Goal: Task Accomplishment & Management: Manage account settings

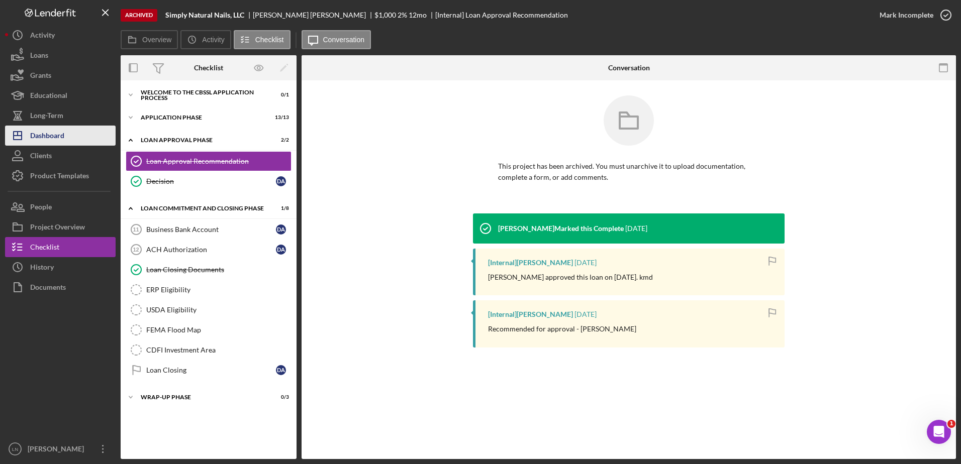
click at [83, 133] on button "Icon/Dashboard Dashboard" at bounding box center [60, 136] width 111 height 20
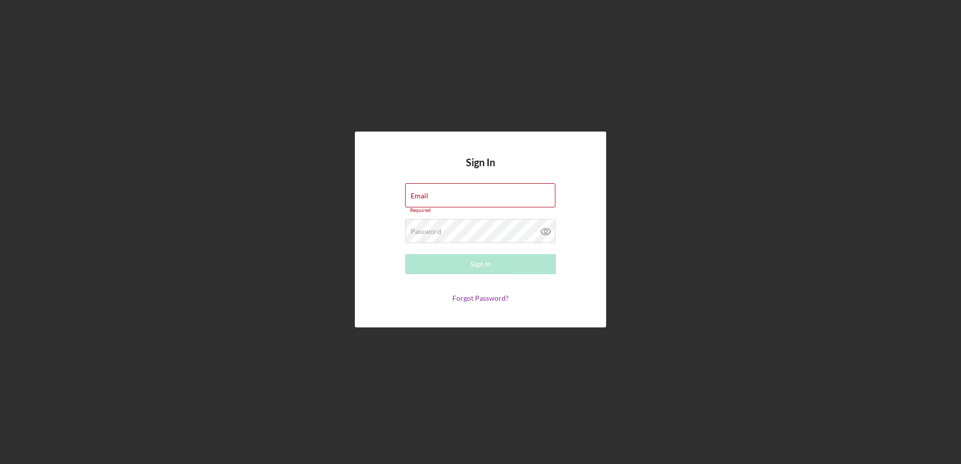
type input "[EMAIL_ADDRESS][DOMAIN_NAME]"
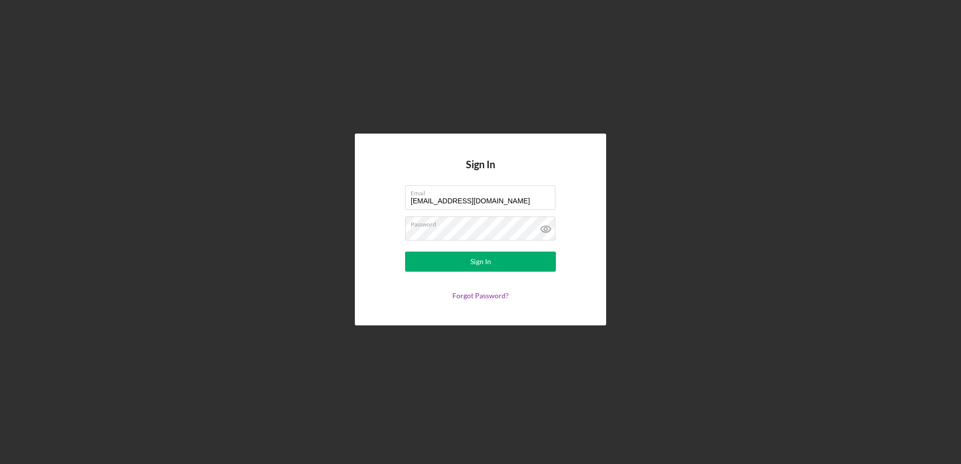
click at [511, 278] on form "Email [EMAIL_ADDRESS][DOMAIN_NAME] Password Sign In Forgot Password?" at bounding box center [480, 242] width 201 height 115
click at [499, 266] on button "Sign In" at bounding box center [480, 262] width 151 height 20
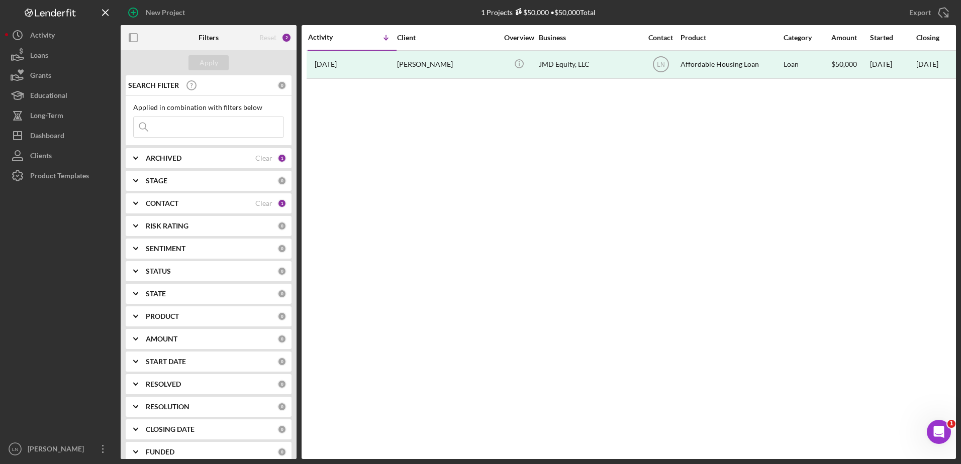
click at [210, 130] on input at bounding box center [209, 127] width 150 height 20
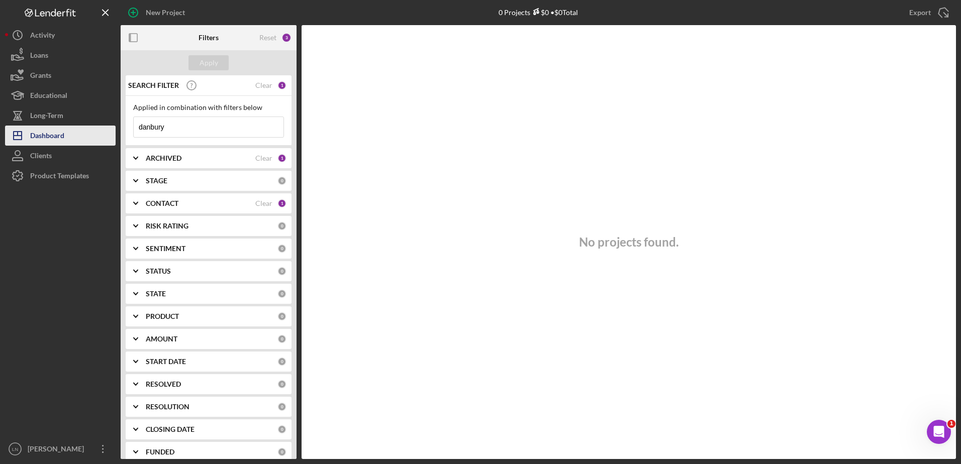
drag, startPoint x: 195, startPoint y: 126, endPoint x: 64, endPoint y: 143, distance: 132.3
click at [64, 143] on div "New Project 0 Projects $0 • $0 Total Export Icon/Export Filters Reset 3 Apply S…" at bounding box center [480, 229] width 951 height 459
type input "danbury"
click at [131, 202] on icon "Icon/Expander" at bounding box center [135, 203] width 25 height 25
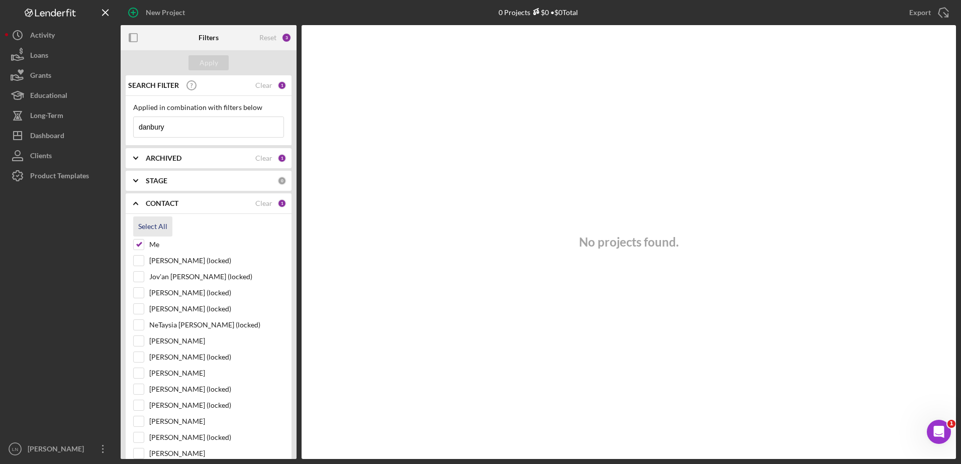
click at [150, 226] on div "Select All" at bounding box center [152, 227] width 29 height 20
checkbox input "true"
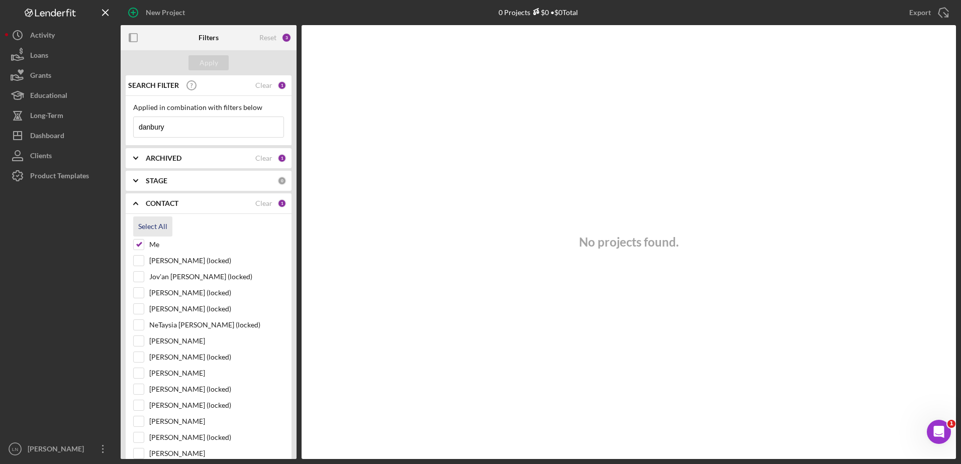
checkbox input "true"
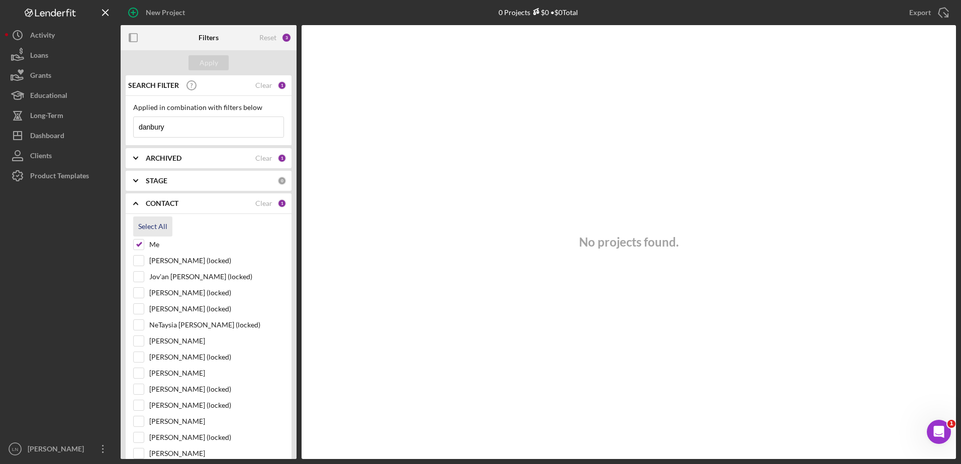
checkbox input "true"
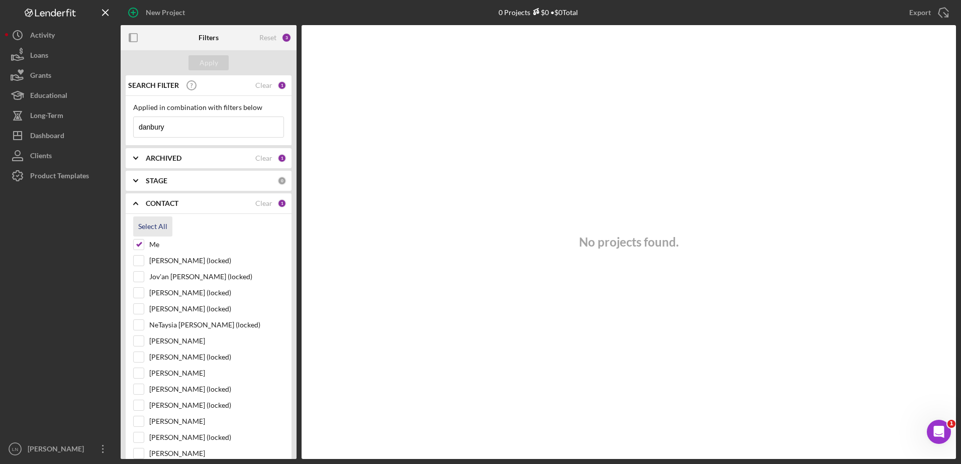
checkbox input "true"
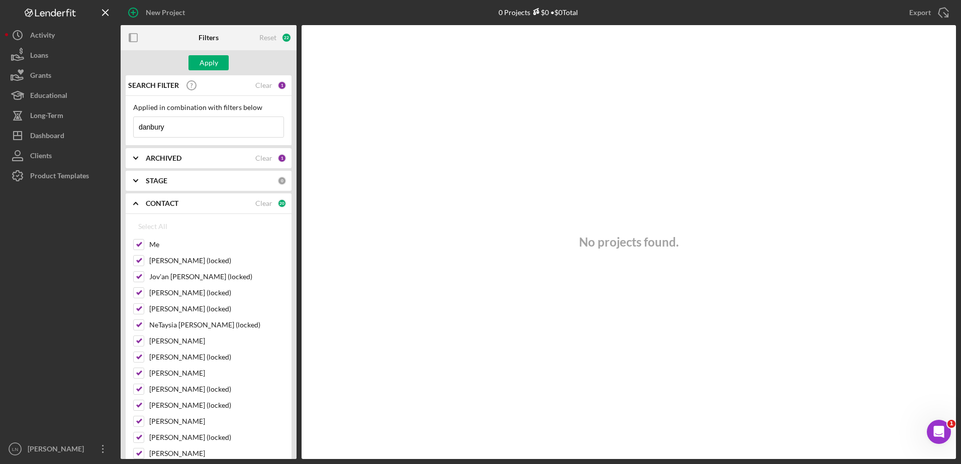
click at [141, 156] on icon "Icon/Expander" at bounding box center [135, 158] width 25 height 25
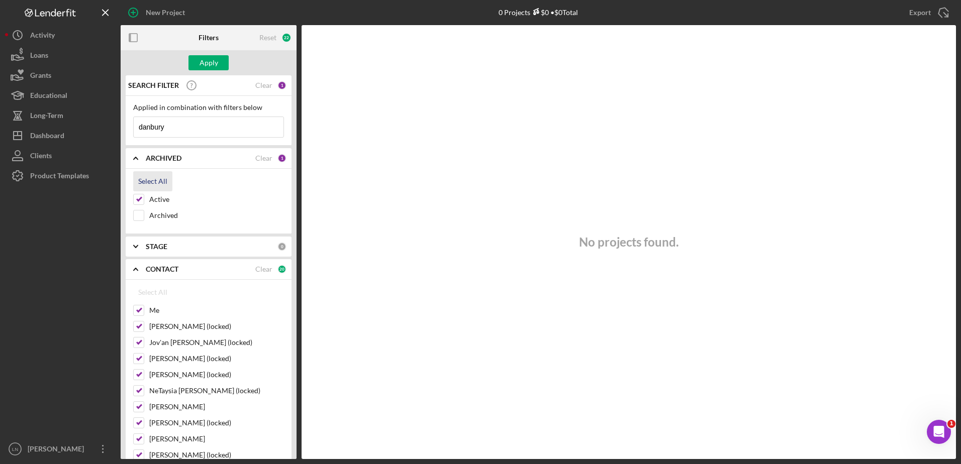
click at [140, 177] on div "Select All" at bounding box center [152, 181] width 29 height 20
checkbox input "true"
click at [170, 130] on input "danbury" at bounding box center [209, 127] width 150 height 20
drag, startPoint x: 187, startPoint y: 133, endPoint x: 112, endPoint y: 135, distance: 75.9
click at [112, 135] on div "New Project 0 Projects $0 • $0 Total Export Icon/Export Filters Reset 23 Apply …" at bounding box center [480, 229] width 951 height 459
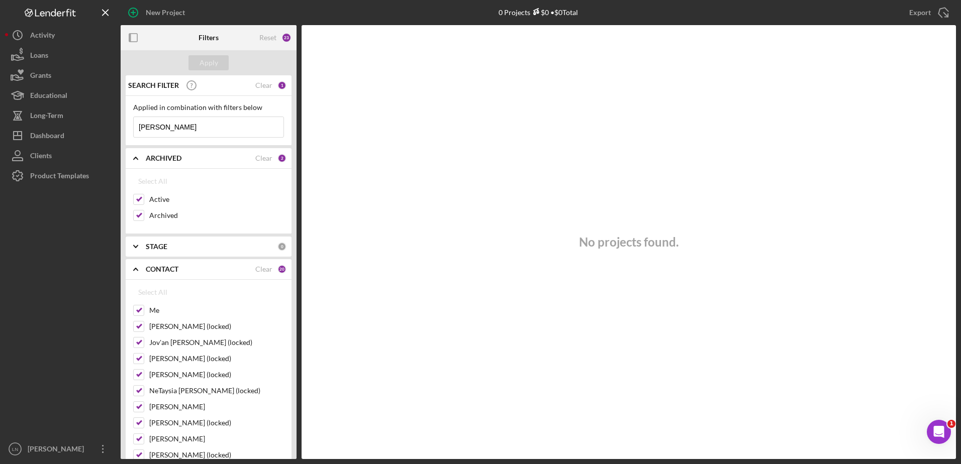
drag, startPoint x: 186, startPoint y: 132, endPoint x: 115, endPoint y: 132, distance: 70.9
click at [115, 132] on div "New Project 0 Projects $0 • $0 Total Export Icon/Export Filters Reset 23 Apply …" at bounding box center [480, 229] width 951 height 459
drag, startPoint x: 190, startPoint y: 130, endPoint x: 81, endPoint y: 131, distance: 108.6
click at [81, 131] on div "New Project 0 Projects $0 • $0 Total Export Icon/Export Filters Reset 23 Apply …" at bounding box center [480, 229] width 951 height 459
type input "[PERSON_NAME]"
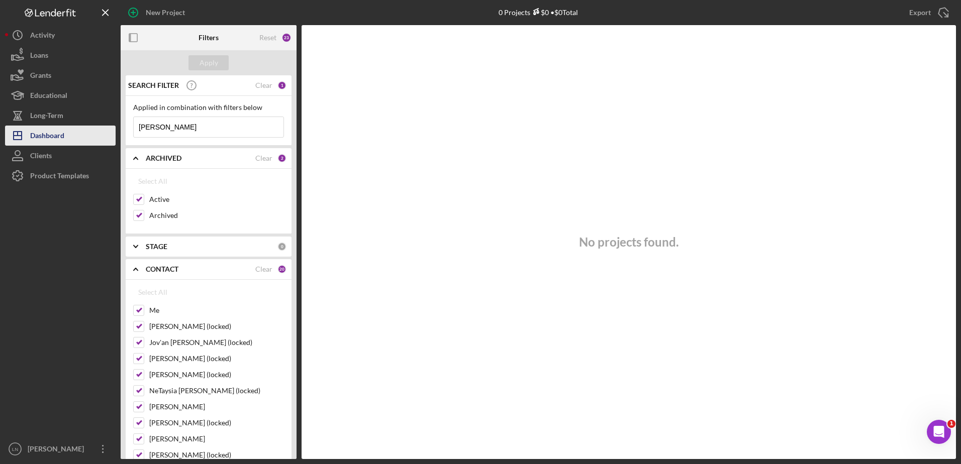
drag, startPoint x: 199, startPoint y: 131, endPoint x: 99, endPoint y: 129, distance: 100.6
click at [99, 129] on div "New Project 0 Projects $0 • $0 Total Export Icon/Export Filters Reset 23 Apply …" at bounding box center [480, 229] width 951 height 459
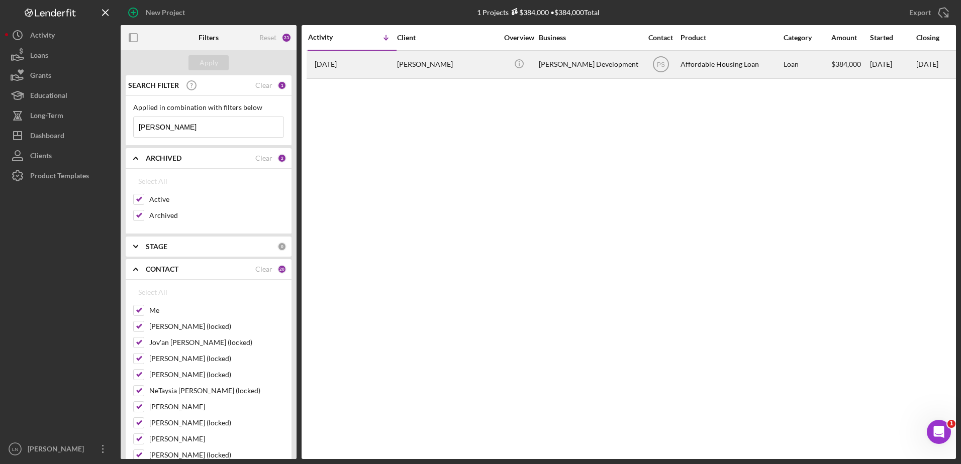
type input "[PERSON_NAME]"
click at [554, 72] on div "[PERSON_NAME] Development" at bounding box center [589, 64] width 101 height 27
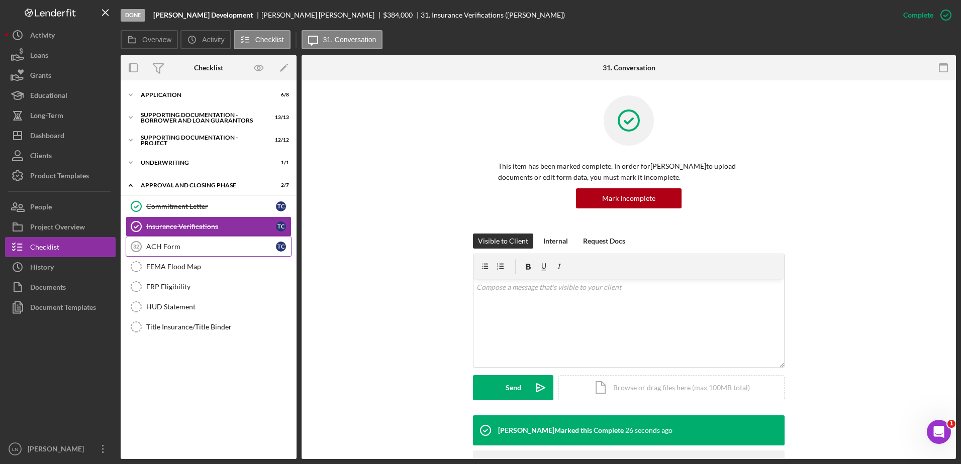
click at [180, 251] on div "ACH Form" at bounding box center [211, 247] width 130 height 8
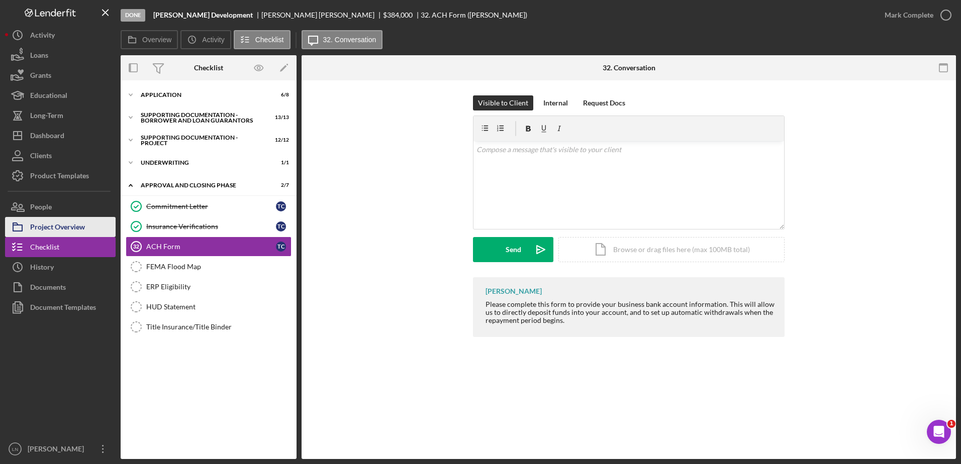
click at [80, 224] on div "Project Overview" at bounding box center [57, 228] width 55 height 23
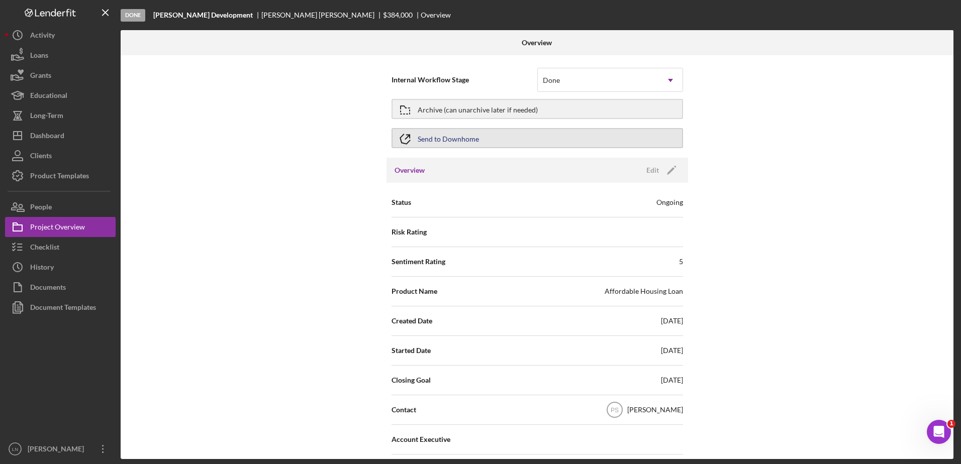
click at [457, 136] on div "Send to Downhome" at bounding box center [448, 138] width 61 height 18
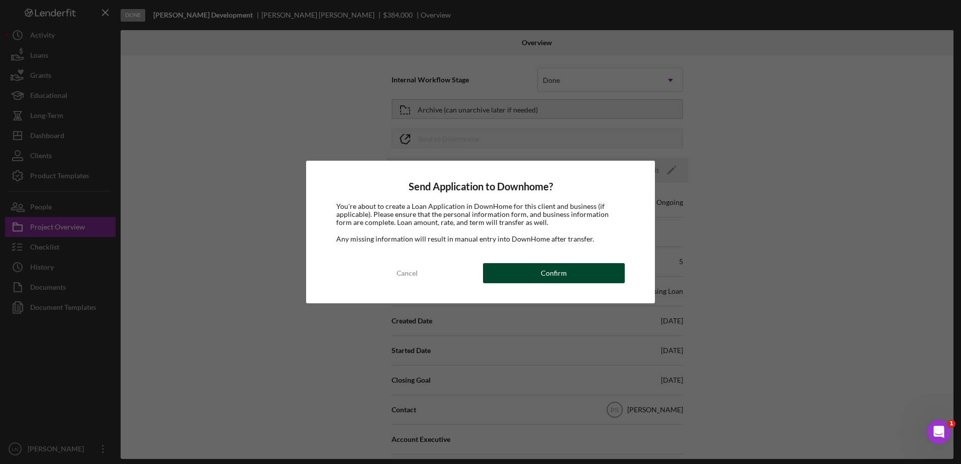
click at [533, 272] on button "Confirm" at bounding box center [554, 273] width 142 height 20
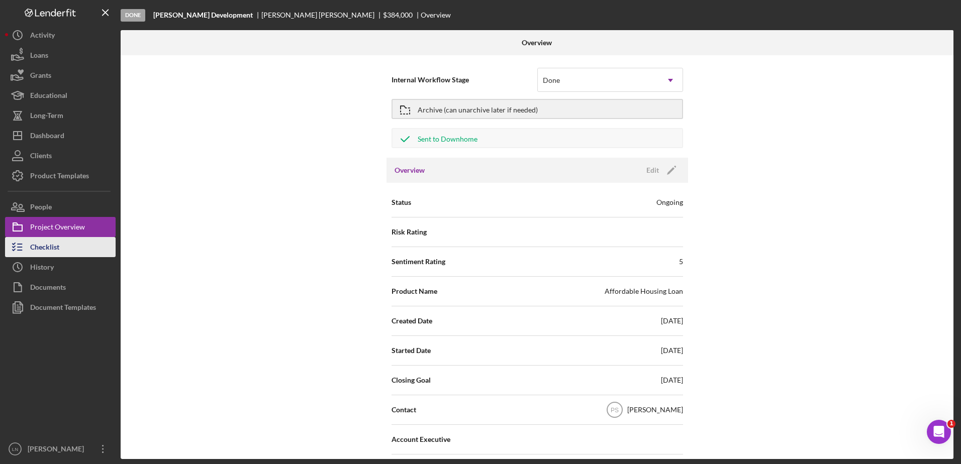
click at [60, 247] on button "Checklist" at bounding box center [60, 247] width 111 height 20
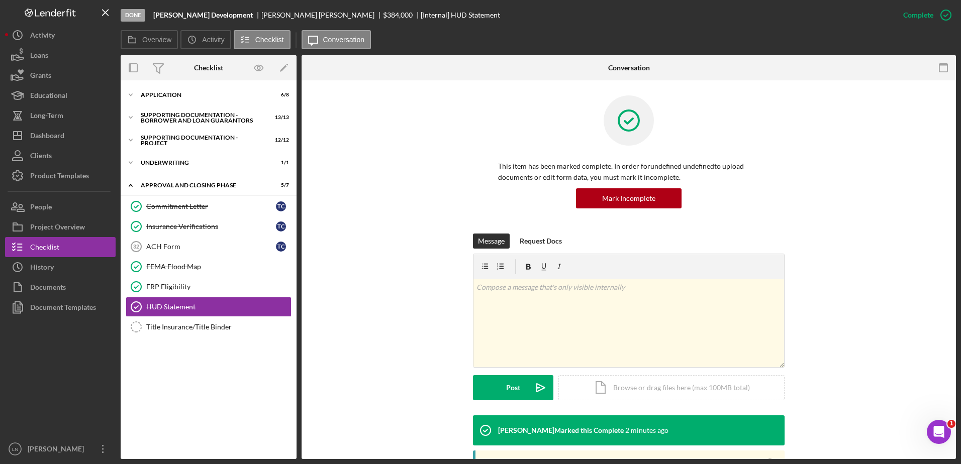
click at [180, 106] on div "Icon/Expander Application 6 / 8 Icon/Expander Supporting Documentation - Borrow…" at bounding box center [209, 269] width 176 height 369
click at [174, 102] on div "Icon/Expander Application 6 / 8" at bounding box center [209, 95] width 176 height 20
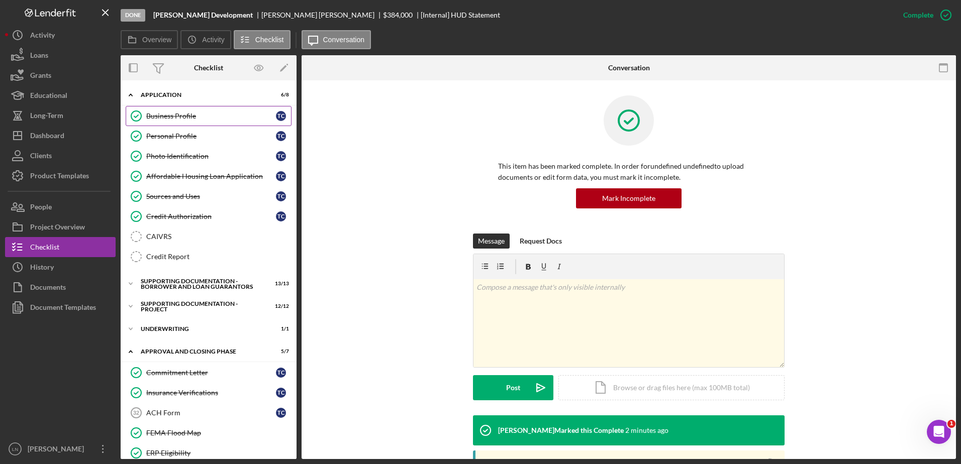
click at [175, 119] on div "Business Profile" at bounding box center [211, 116] width 130 height 8
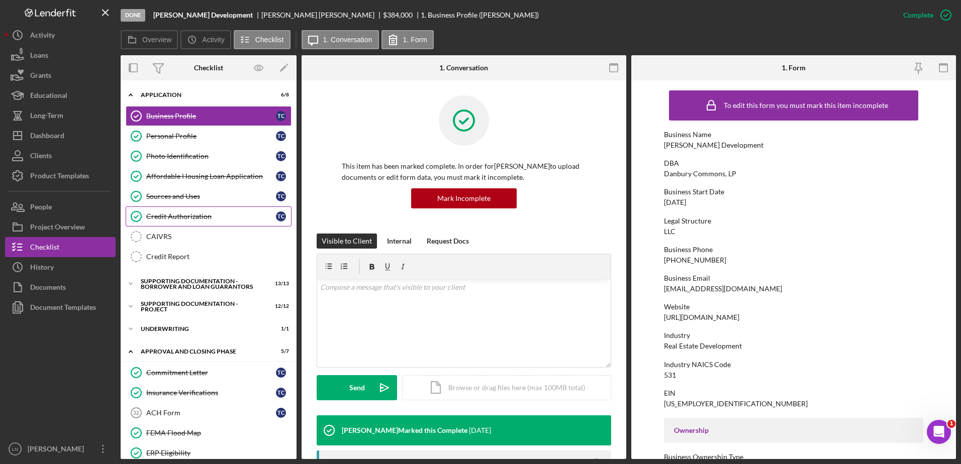
click at [183, 220] on div "Credit Authorization" at bounding box center [211, 217] width 130 height 8
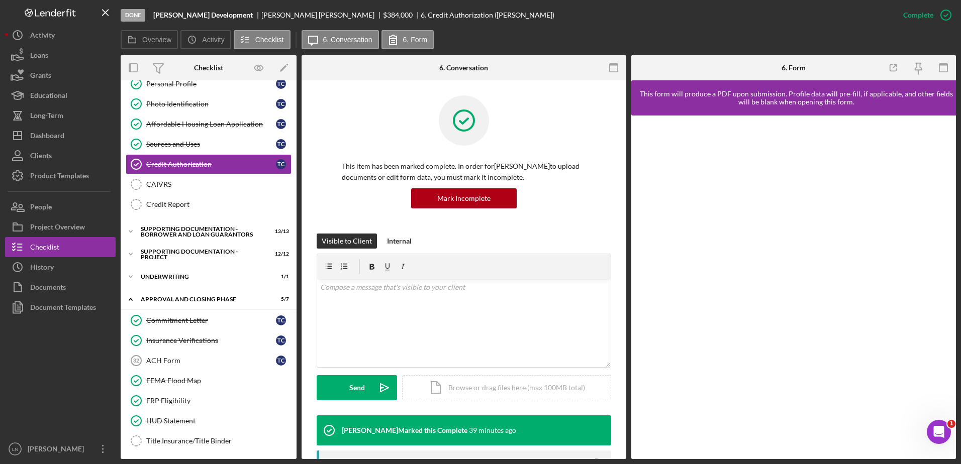
scroll to position [54, 0]
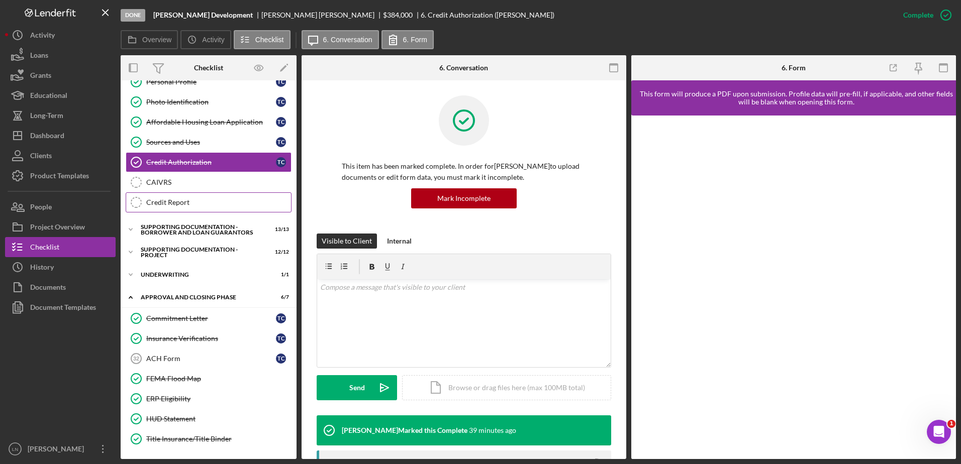
click at [172, 199] on div "Credit Report" at bounding box center [218, 203] width 145 height 8
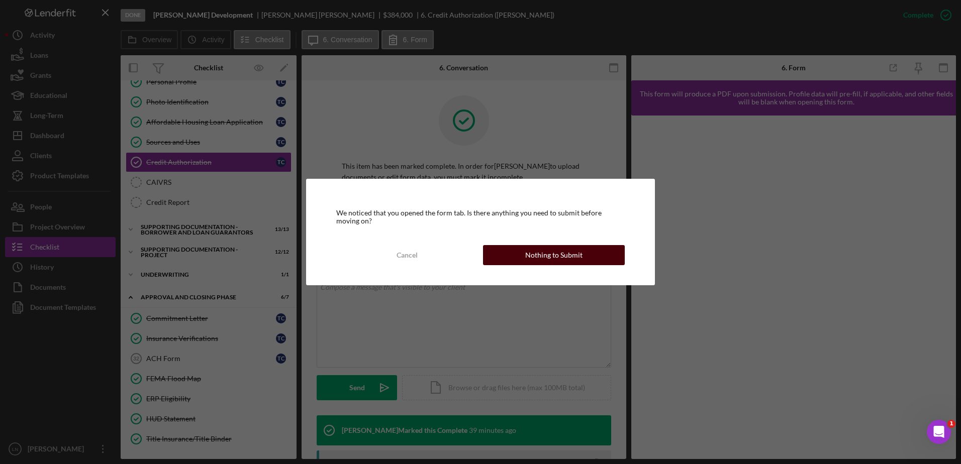
click at [557, 251] on div "Nothing to Submit" at bounding box center [553, 255] width 57 height 20
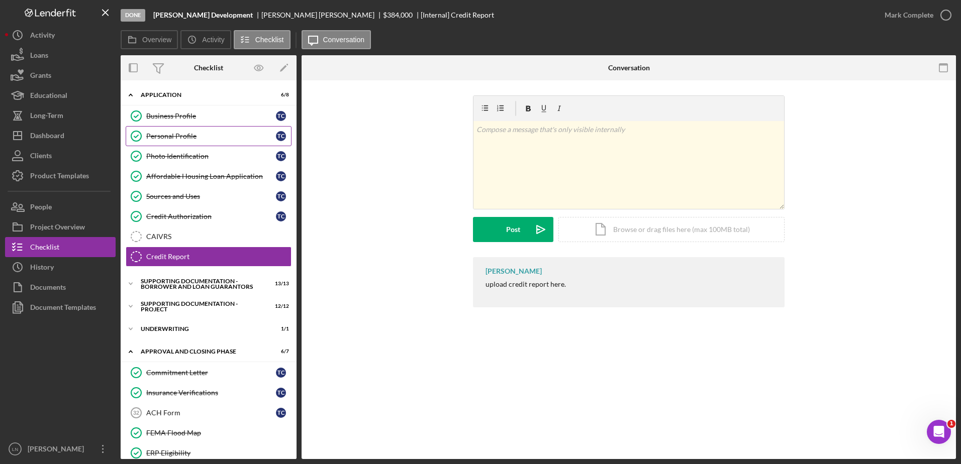
click at [214, 143] on link "Personal Profile Personal Profile T C" at bounding box center [209, 136] width 166 height 20
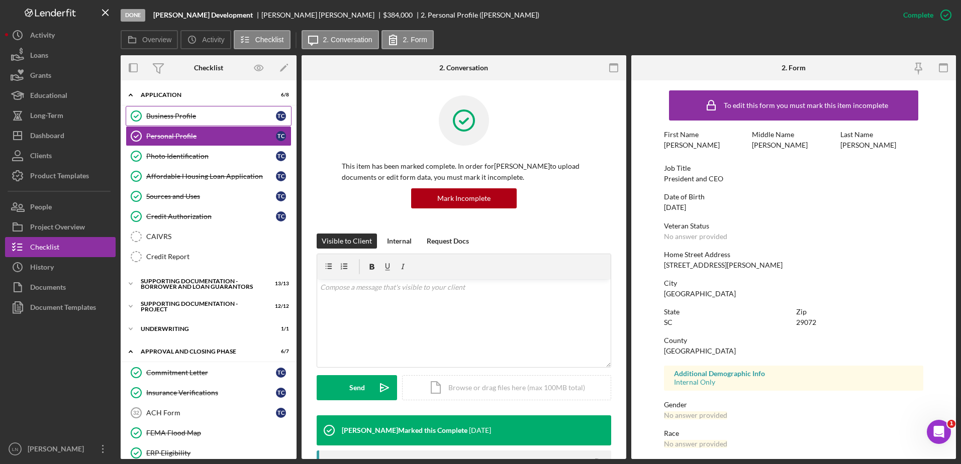
click at [207, 116] on div "Business Profile" at bounding box center [211, 116] width 130 height 8
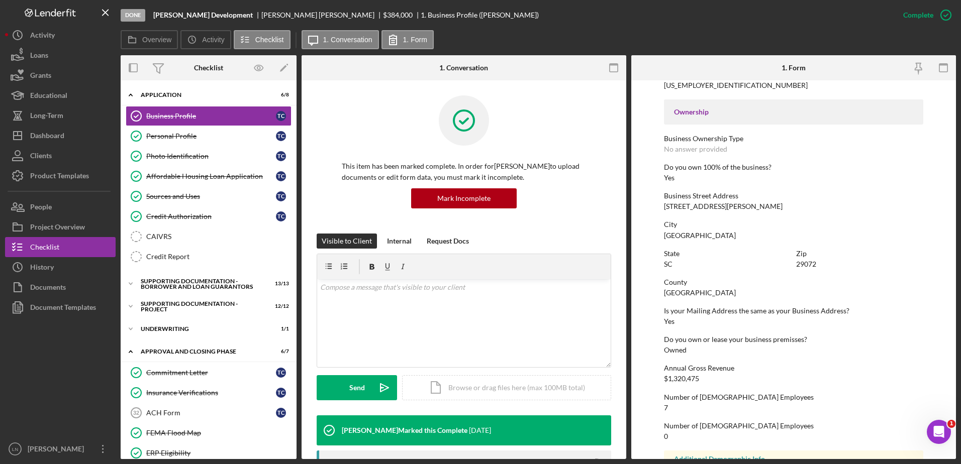
scroll to position [379, 0]
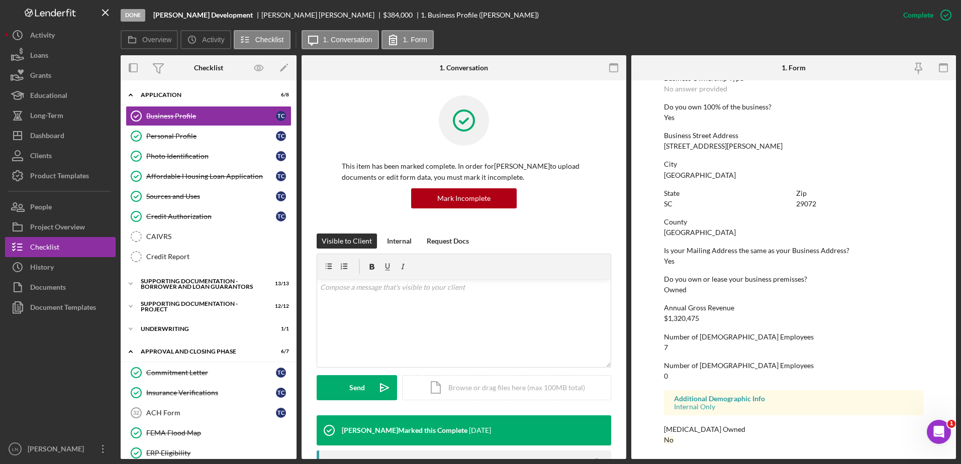
click at [676, 321] on div "$1,320,475" at bounding box center [681, 319] width 35 height 8
click at [675, 321] on div "$1,320,475" at bounding box center [681, 319] width 35 height 8
click at [677, 321] on div "$1,320,475" at bounding box center [681, 319] width 35 height 8
click at [679, 318] on div "$1,320,475" at bounding box center [681, 319] width 35 height 8
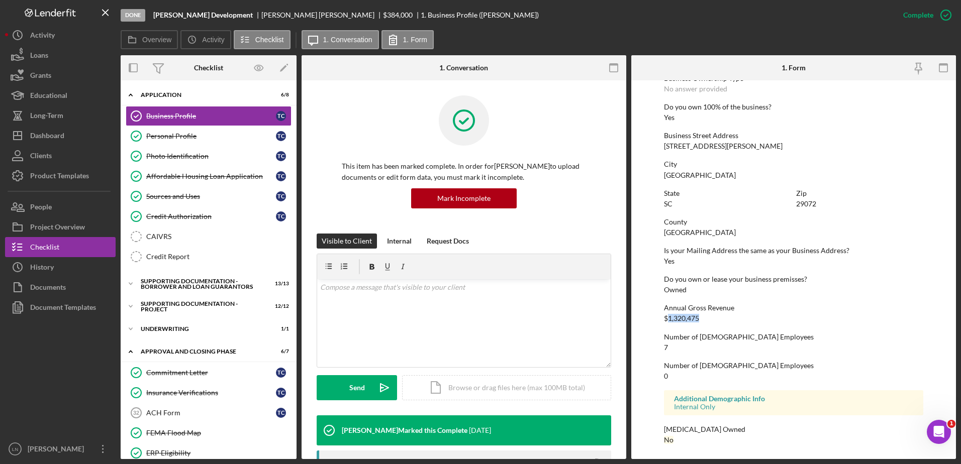
click at [679, 318] on div "$1,320,475" at bounding box center [681, 319] width 35 height 8
click at [203, 175] on div "Affordable Housing Loan Application" at bounding box center [211, 176] width 130 height 8
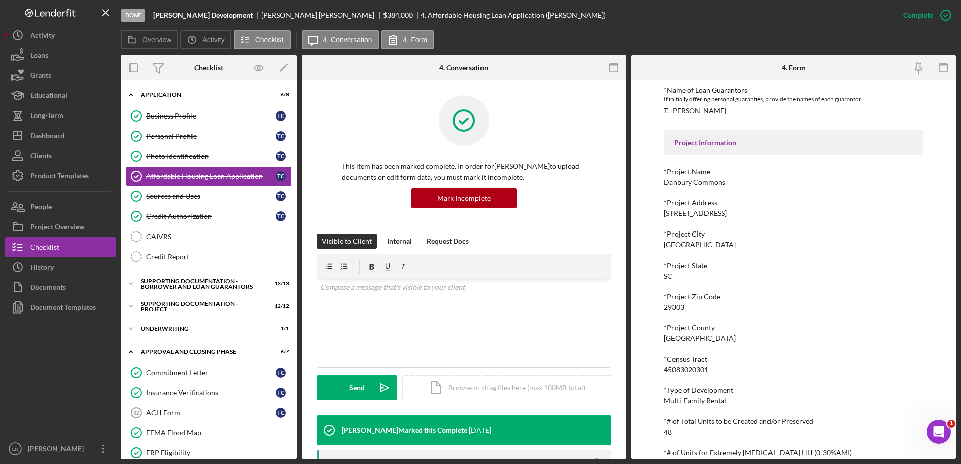
scroll to position [854, 0]
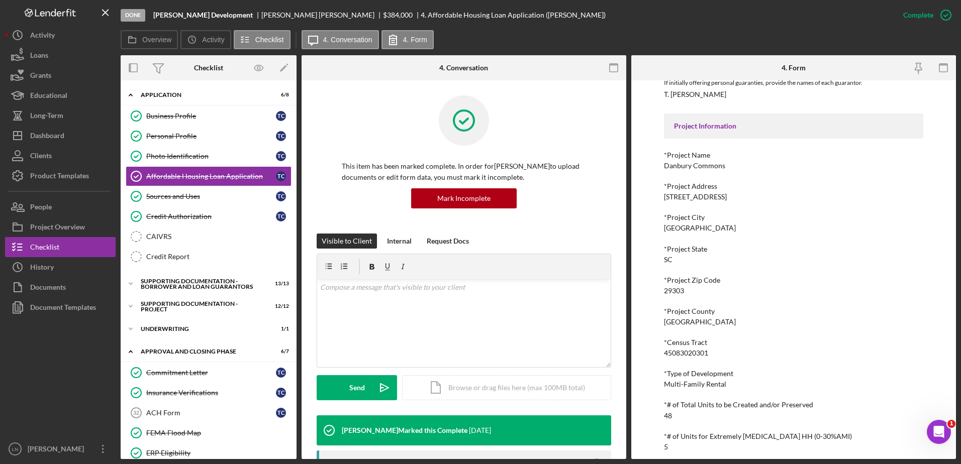
drag, startPoint x: 664, startPoint y: 196, endPoint x: 730, endPoint y: 193, distance: 65.9
click at [730, 193] on div "*Project Address [STREET_ADDRESS]" at bounding box center [794, 191] width 260 height 19
copy div "[STREET_ADDRESS]"
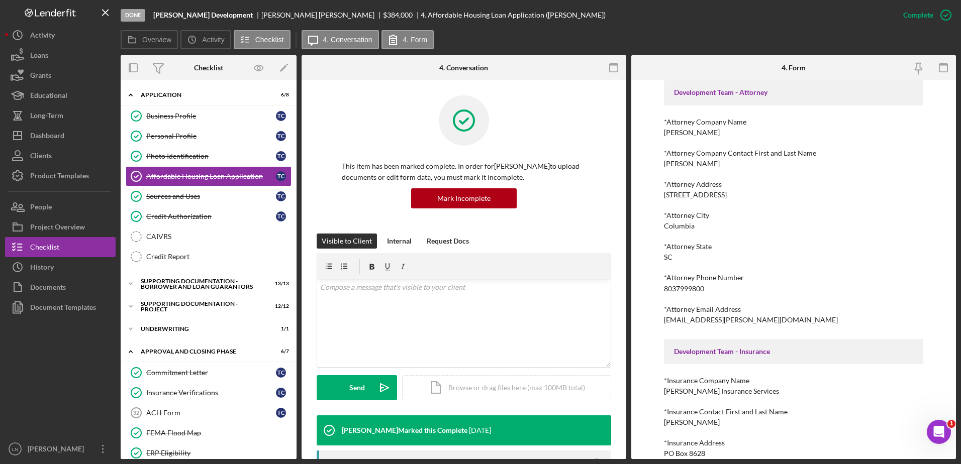
scroll to position [2312, 0]
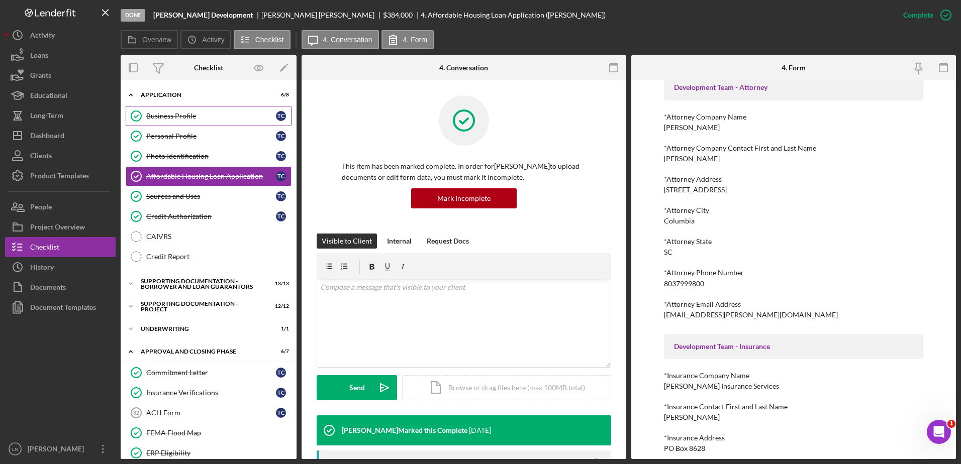
click at [202, 116] on div "Business Profile" at bounding box center [211, 116] width 130 height 8
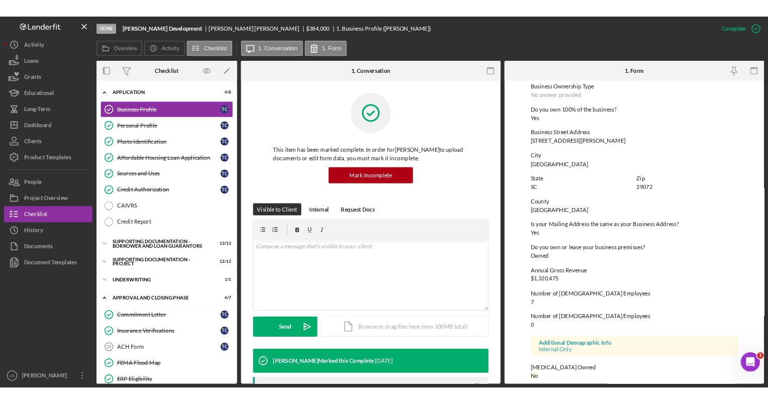
scroll to position [379, 0]
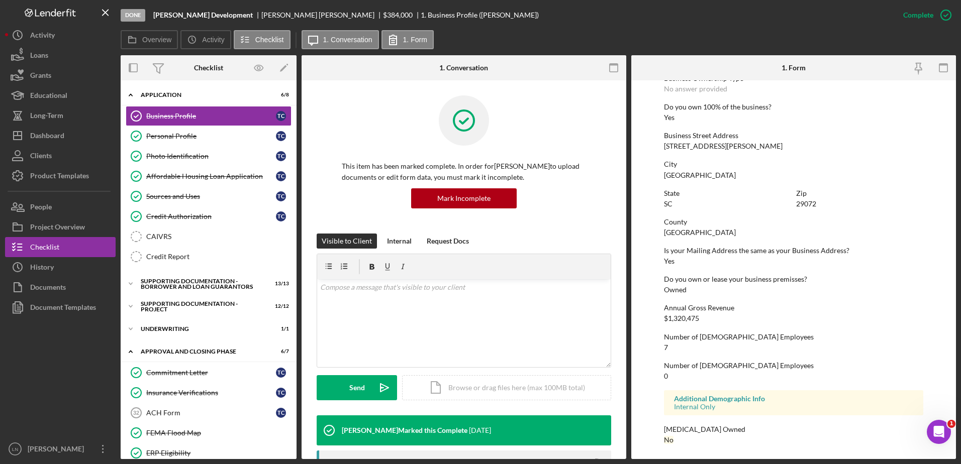
click at [679, 320] on div "$1,320,475" at bounding box center [681, 319] width 35 height 8
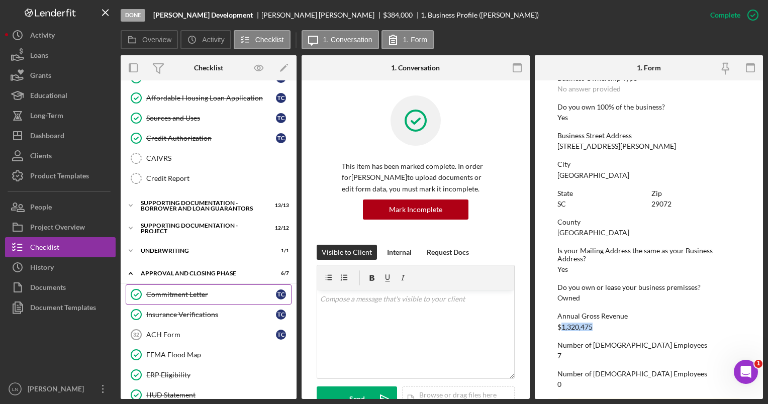
scroll to position [111, 0]
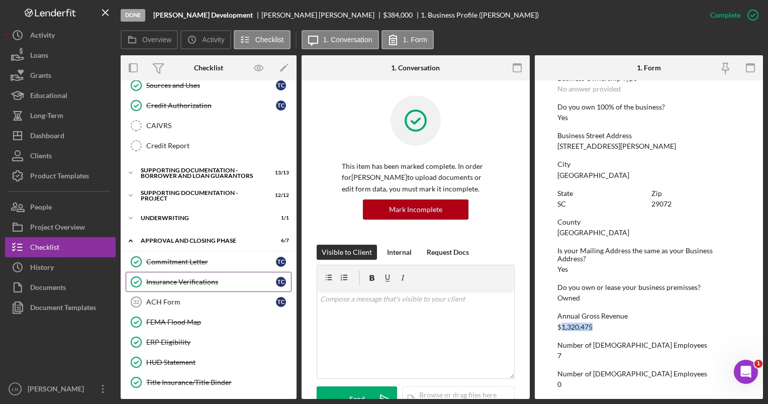
click at [201, 278] on div "Insurance Verifications" at bounding box center [211, 282] width 130 height 8
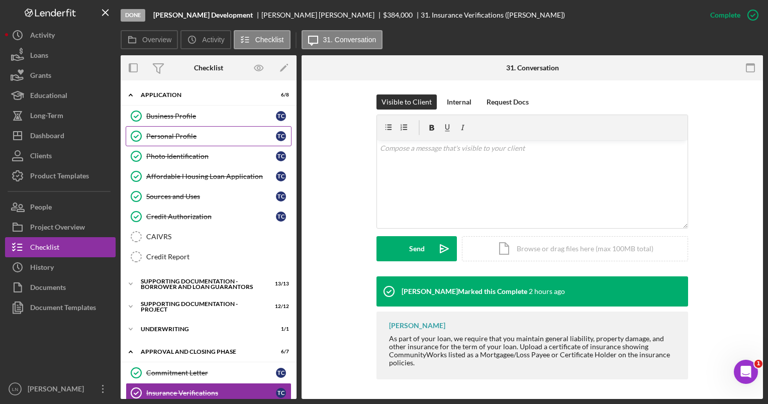
click at [208, 136] on div "Personal Profile" at bounding box center [211, 136] width 130 height 8
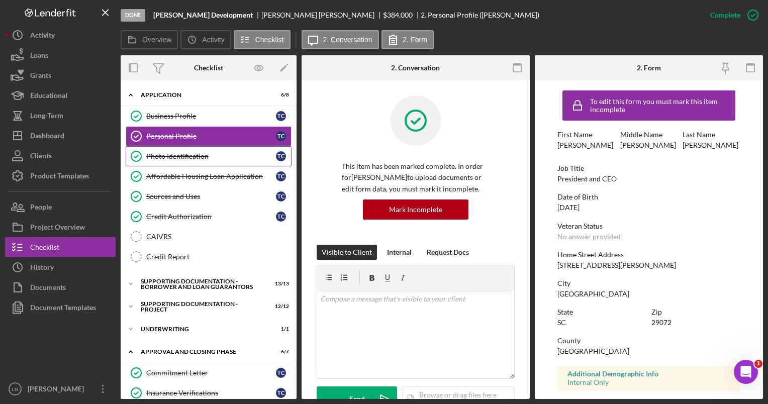
click at [195, 152] on div "Photo Identification" at bounding box center [211, 156] width 130 height 8
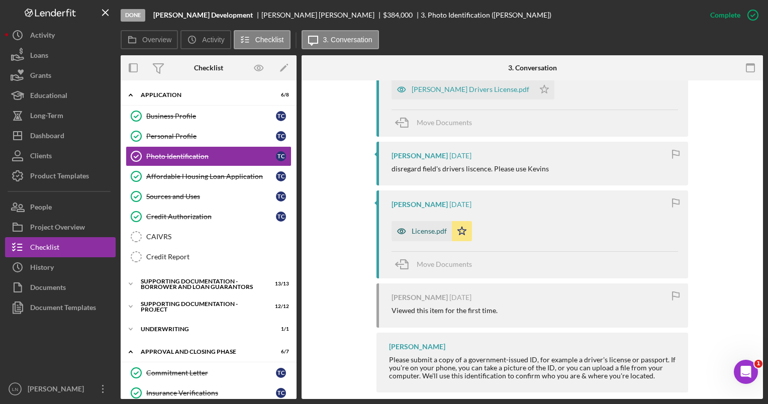
click at [424, 233] on div "License.pdf" at bounding box center [429, 231] width 35 height 8
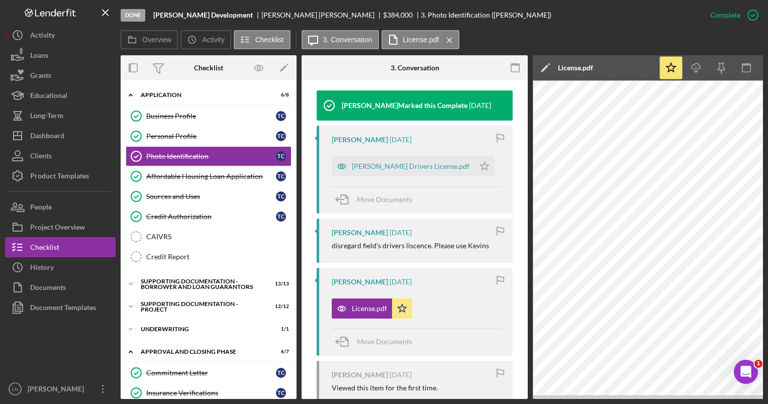
scroll to position [313, 0]
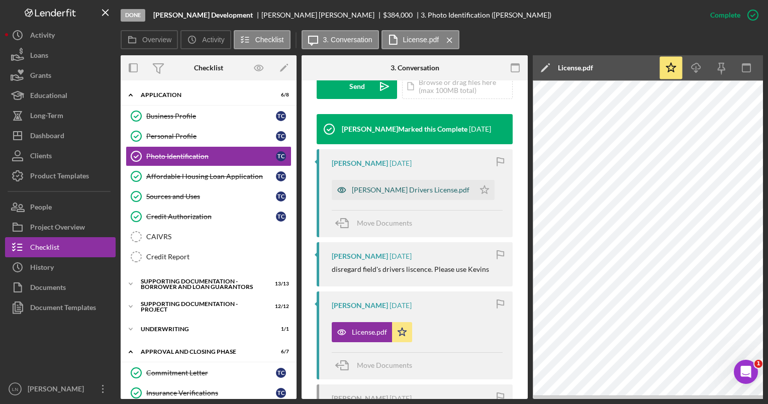
click at [386, 187] on div "[PERSON_NAME] Drivers License.pdf" at bounding box center [411, 190] width 118 height 8
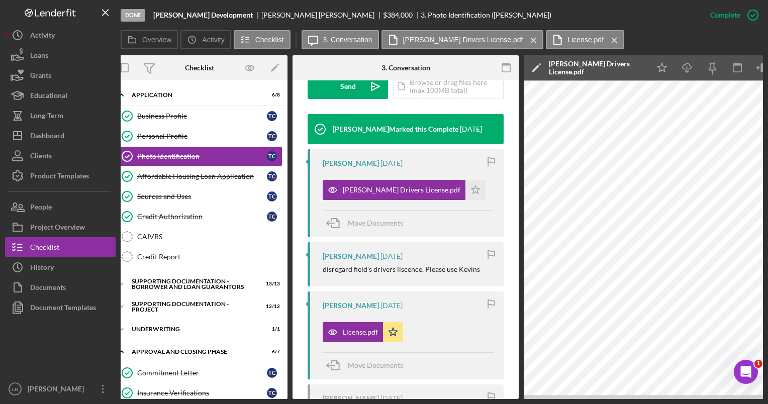
scroll to position [0, 0]
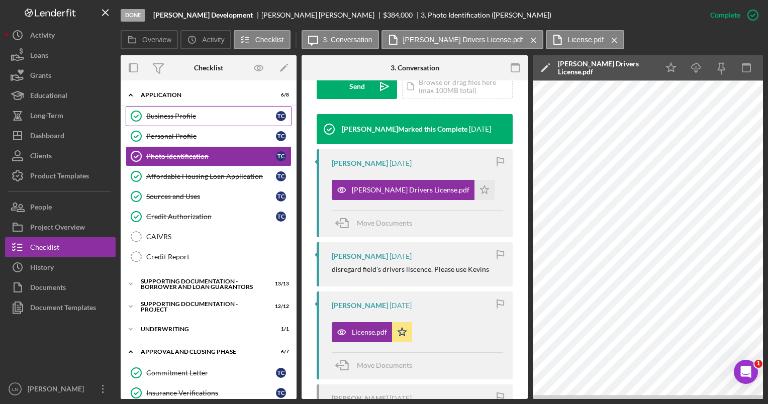
click at [173, 116] on div "Business Profile" at bounding box center [211, 116] width 130 height 8
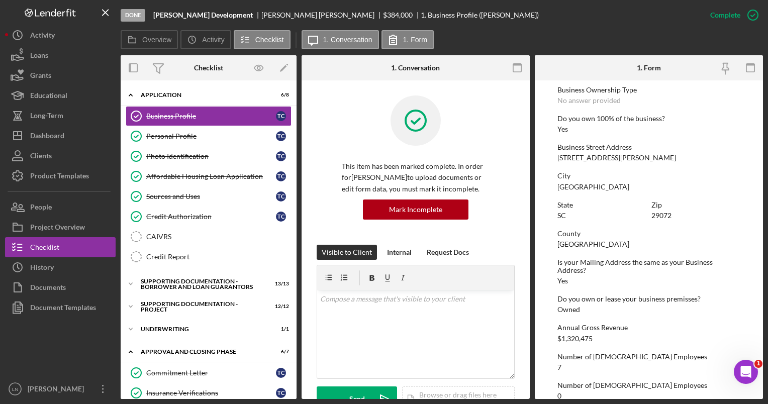
scroll to position [447, 0]
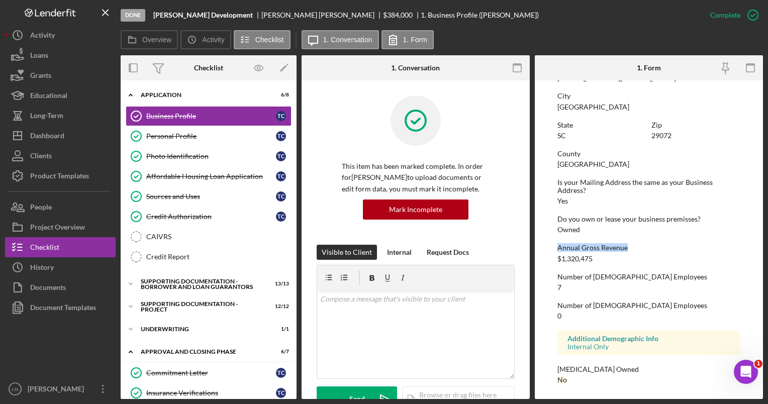
drag, startPoint x: 558, startPoint y: 249, endPoint x: 627, endPoint y: 246, distance: 69.4
click at [627, 246] on div "Annual Gross Revenue" at bounding box center [648, 248] width 182 height 8
drag, startPoint x: 627, startPoint y: 246, endPoint x: 618, endPoint y: 249, distance: 9.5
copy div "Annual Gross Revenue"
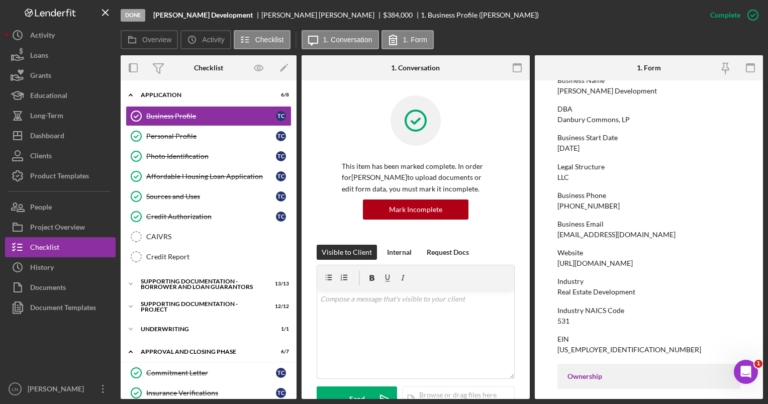
scroll to position [0, 0]
